Goal: Transaction & Acquisition: Book appointment/travel/reservation

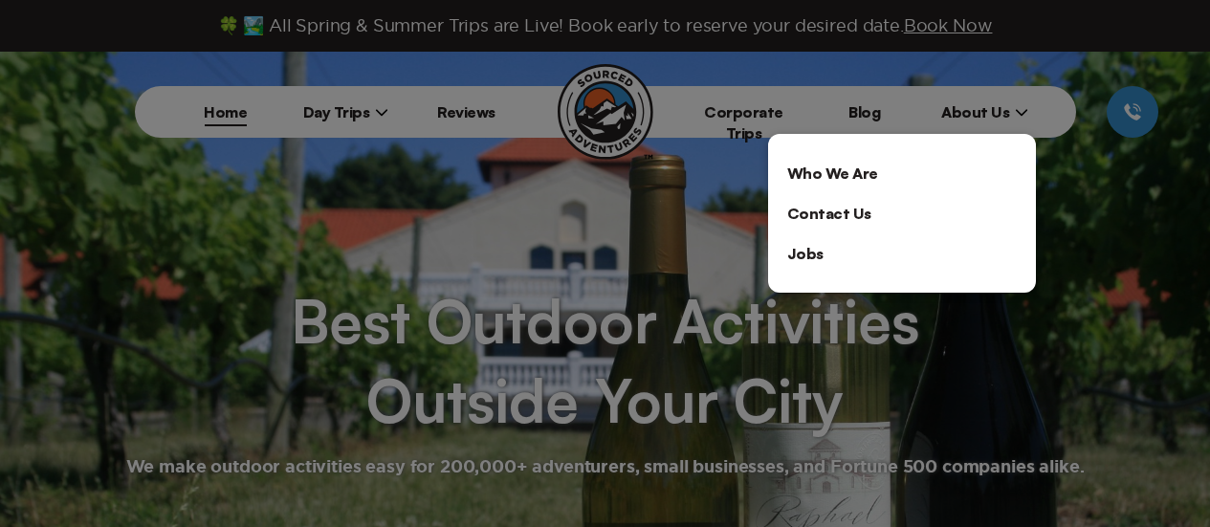
drag, startPoint x: 0, startPoint y: 0, endPoint x: 455, endPoint y: 98, distance: 465.5
click at [685, 73] on div at bounding box center [605, 263] width 1210 height 527
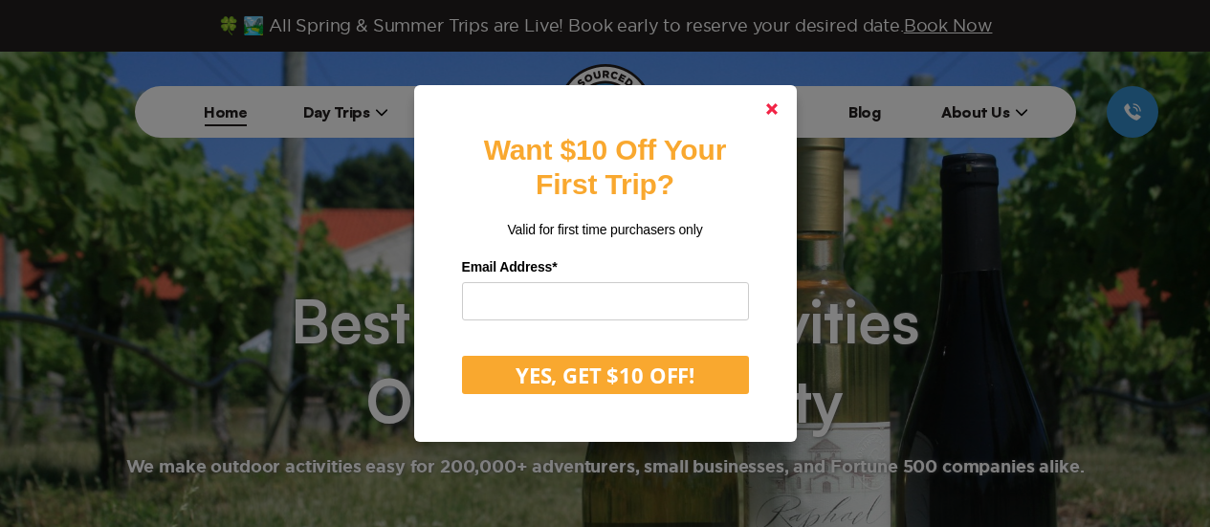
drag, startPoint x: 777, startPoint y: 108, endPoint x: 486, endPoint y: 121, distance: 291.9
click at [775, 108] on polygon at bounding box center [771, 108] width 11 height 11
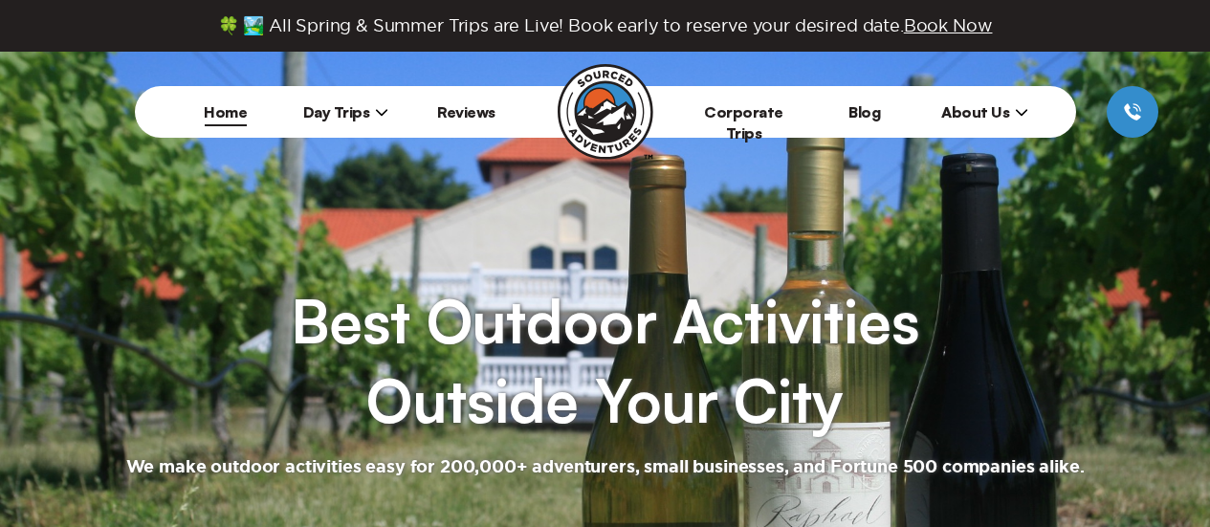
click at [373, 112] on span "Day Trips" at bounding box center [346, 111] width 86 height 19
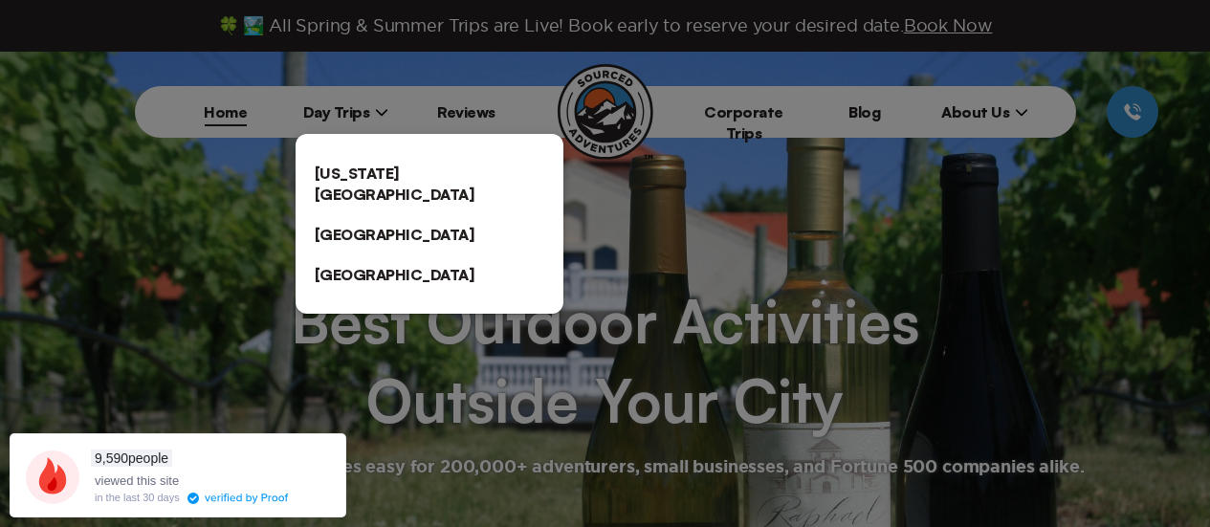
click at [379, 185] on link "[US_STATE][GEOGRAPHIC_DATA]" at bounding box center [429, 183] width 268 height 61
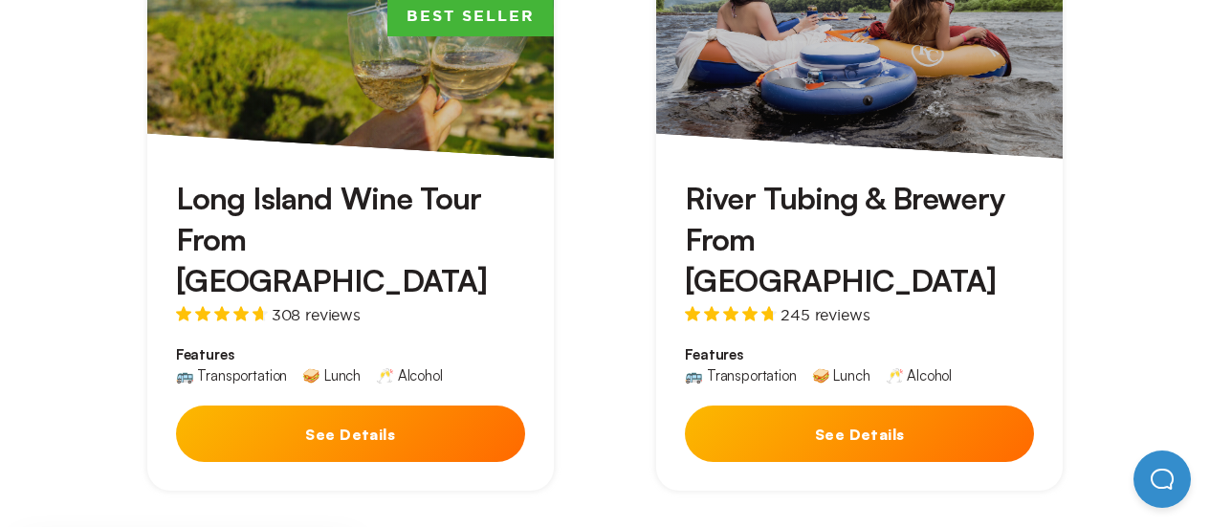
scroll to position [765, 0]
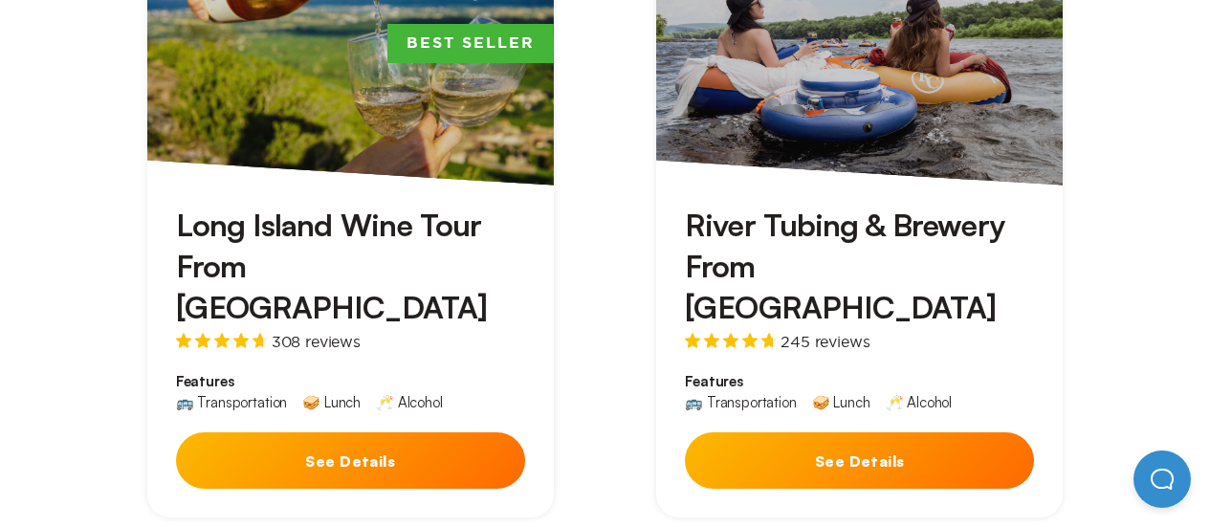
click at [821, 146] on link "From $169 River Tubing & Brewery From [GEOGRAPHIC_DATA] 245 reviews Features 🚌 …" at bounding box center [859, 227] width 406 height 581
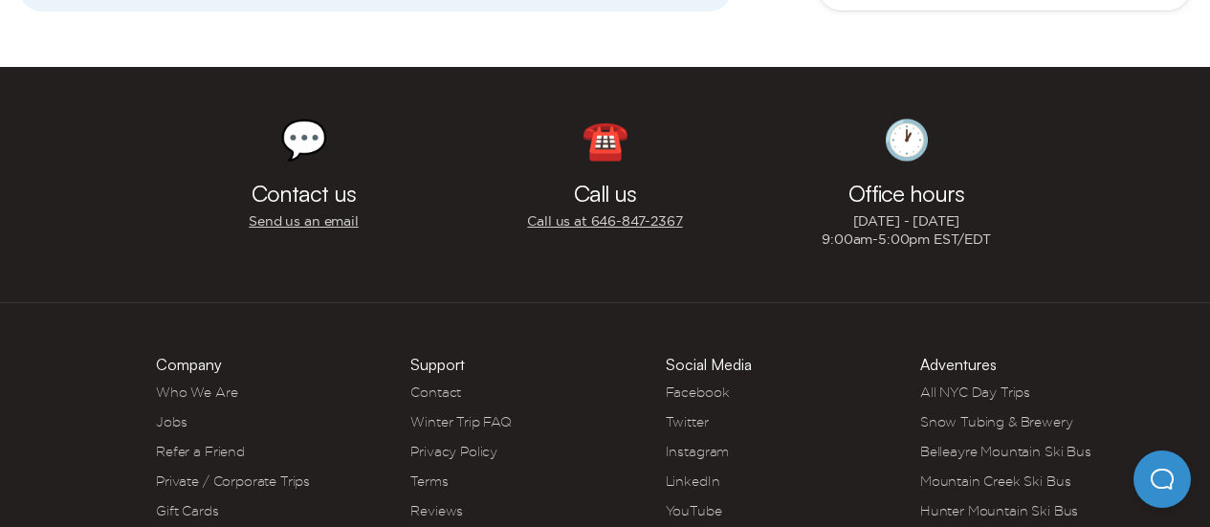
scroll to position [6884, 0]
